Goal: Task Accomplishment & Management: Complete application form

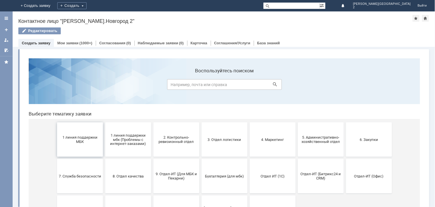
click at [79, 149] on button "1 линия поддержки МБК" at bounding box center [80, 139] width 46 height 34
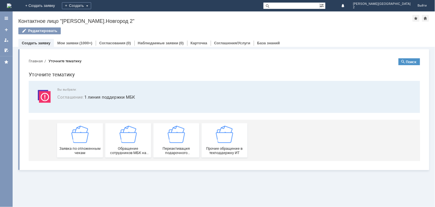
click at [79, 149] on span "Заявка по отложенным чекам" at bounding box center [79, 150] width 42 height 9
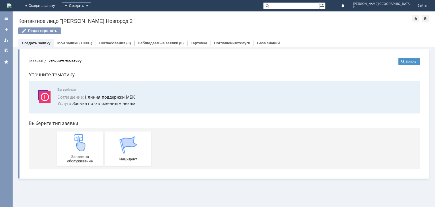
click at [79, 149] on img at bounding box center [79, 142] width 17 height 17
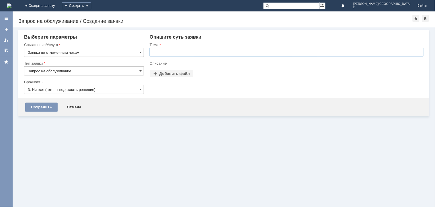
click at [197, 52] on input "text" at bounding box center [287, 52] width 274 height 9
paste input "отложенные чеки 29.08.2025"
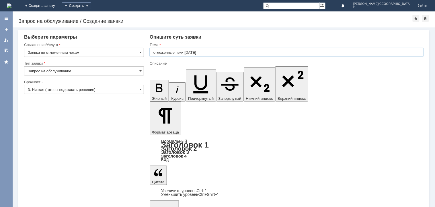
type input "отложенные чеки 29.08.2025"
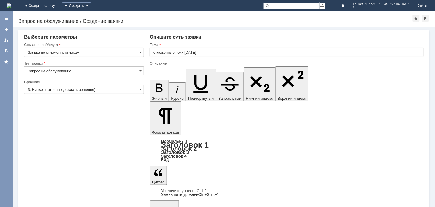
scroll to position [112, 1]
click at [99, 85] on div "Срочность 3. Низкая (готовы подождать решение)" at bounding box center [84, 89] width 120 height 19
click at [98, 86] on input "3. Низкая (готовы подождать решение)" at bounding box center [84, 89] width 120 height 9
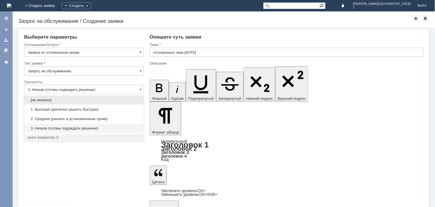
drag, startPoint x: 83, startPoint y: 117, endPoint x: 76, endPoint y: 114, distance: 8.6
click at [83, 115] on div "2. Средняя (решить в установленные сроки)" at bounding box center [83, 119] width 119 height 9
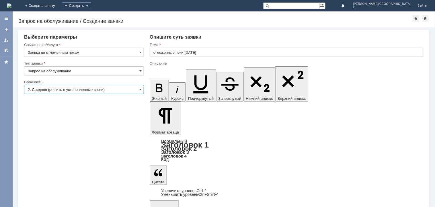
type input "2. Средняя (решить в установленные сроки)"
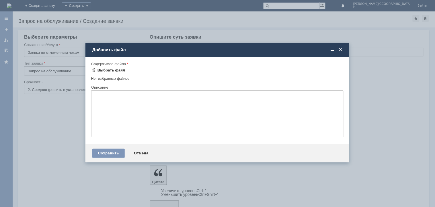
click at [114, 72] on div "Выбрать файл" at bounding box center [108, 70] width 34 height 7
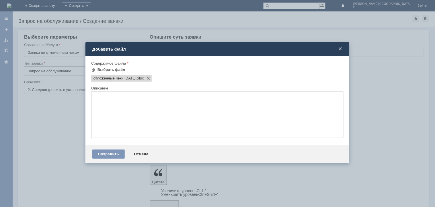
click at [114, 149] on div "Сохранить Отмена" at bounding box center [217, 154] width 264 height 18
click at [112, 155] on div "Сохранить" at bounding box center [108, 154] width 32 height 9
